Goal: Information Seeking & Learning: Learn about a topic

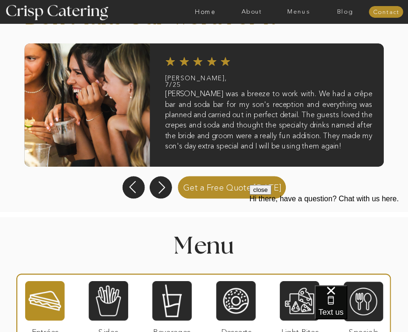
scroll to position [579, 0]
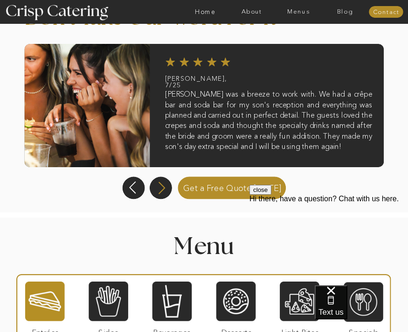
click at [158, 186] on icon at bounding box center [162, 188] width 16 height 14
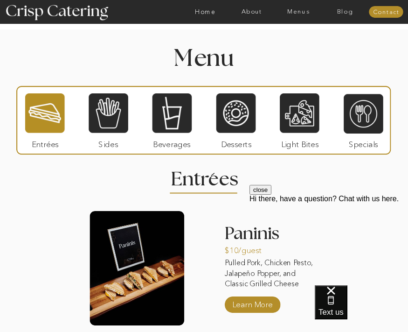
scroll to position [761, 0]
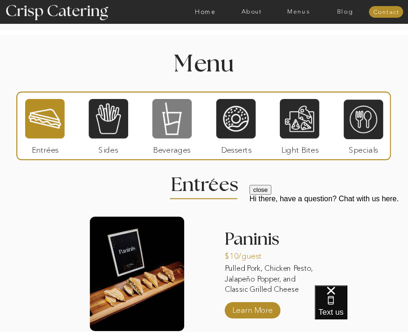
click at [162, 121] on div at bounding box center [173, 118] width 40 height 41
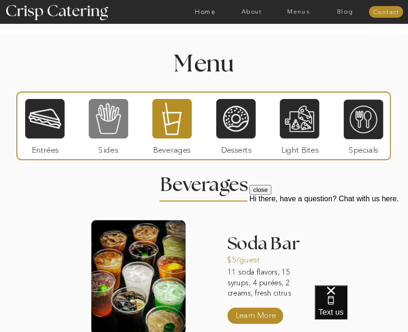
click at [115, 119] on div at bounding box center [109, 118] width 40 height 41
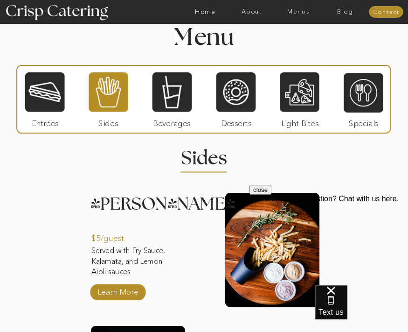
scroll to position [784, 0]
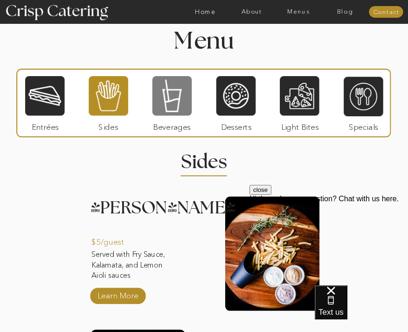
click at [166, 114] on div at bounding box center [173, 96] width 40 height 41
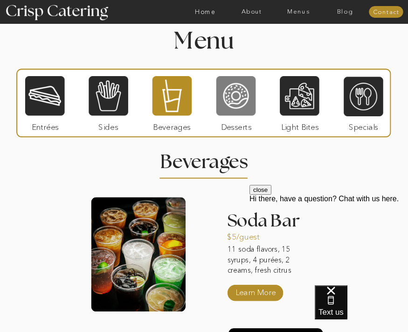
click at [226, 96] on div at bounding box center [236, 96] width 40 height 41
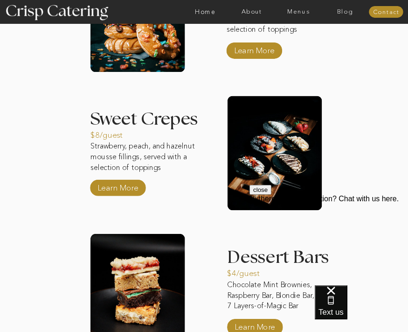
scroll to position [1024, 0]
click at [113, 188] on p "Learn More" at bounding box center [117, 186] width 45 height 20
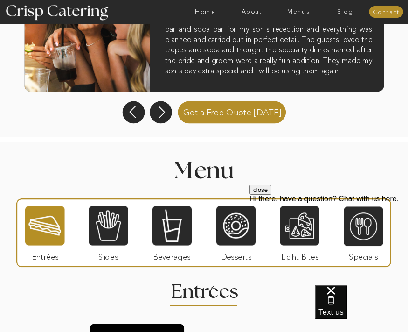
scroll to position [734, 0]
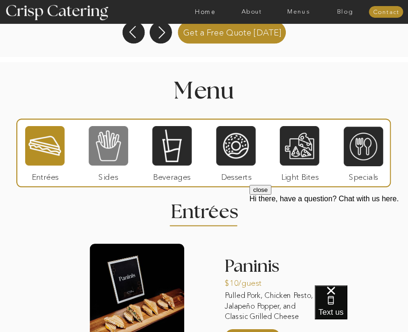
click at [99, 150] on div at bounding box center [109, 145] width 40 height 41
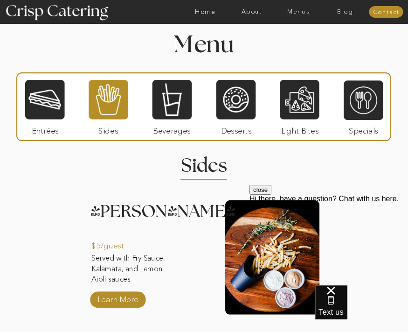
scroll to position [774, 0]
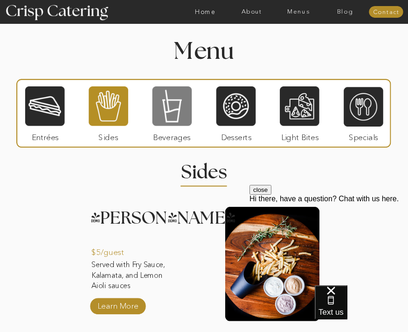
click at [183, 101] on div at bounding box center [173, 106] width 40 height 41
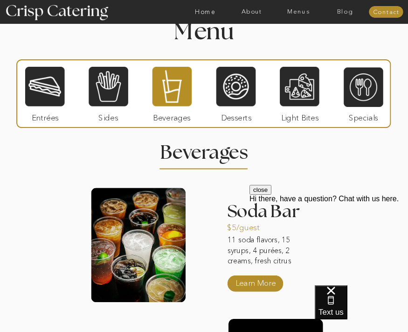
scroll to position [781, 0]
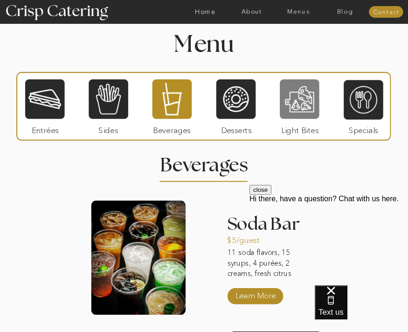
click at [294, 107] on div at bounding box center [300, 99] width 40 height 41
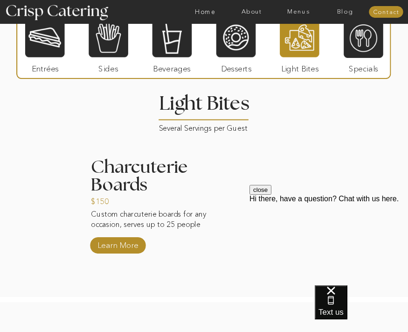
scroll to position [842, 0]
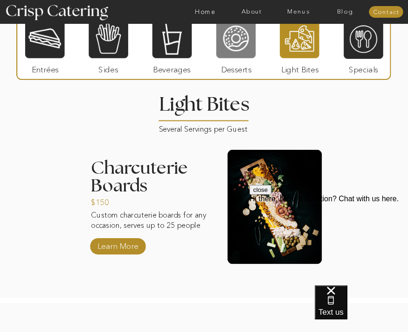
click at [236, 46] on div at bounding box center [236, 38] width 40 height 41
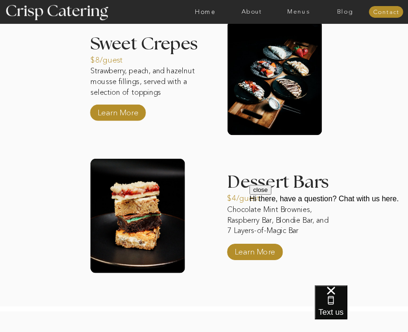
scroll to position [1098, 0]
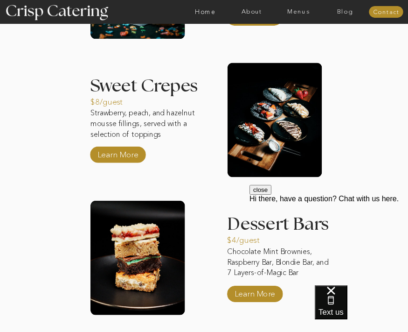
scroll to position [1088, 0]
